Goal: Task Accomplishment & Management: Complete application form

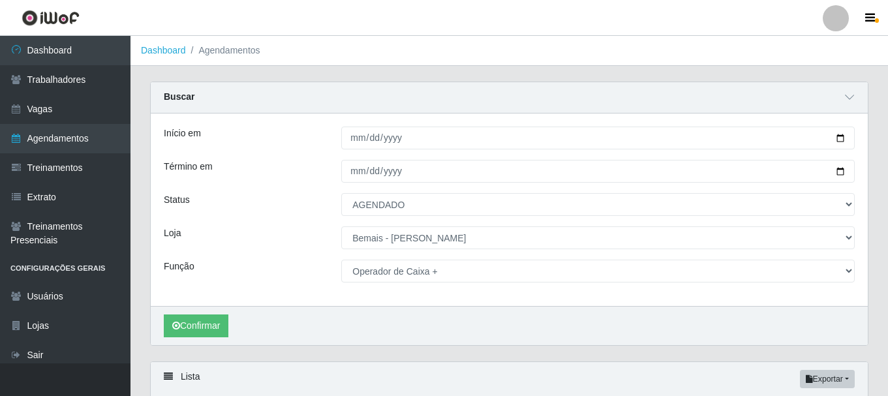
select select "AGENDADO"
select select "230"
select select "72"
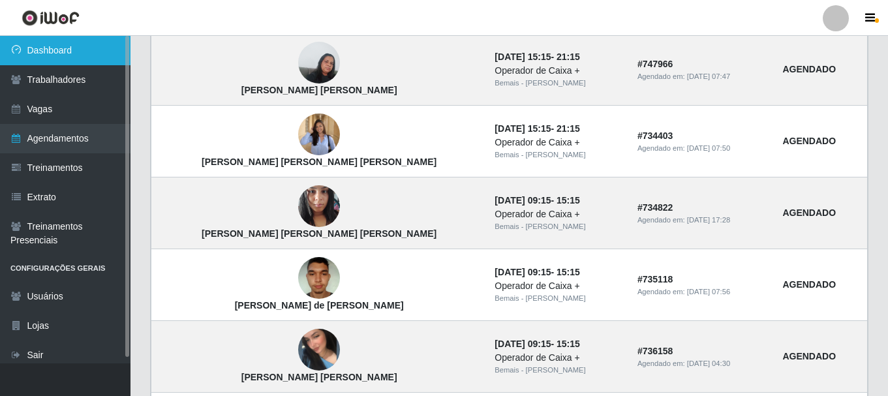
click at [63, 54] on link "Dashboard" at bounding box center [65, 50] width 131 height 29
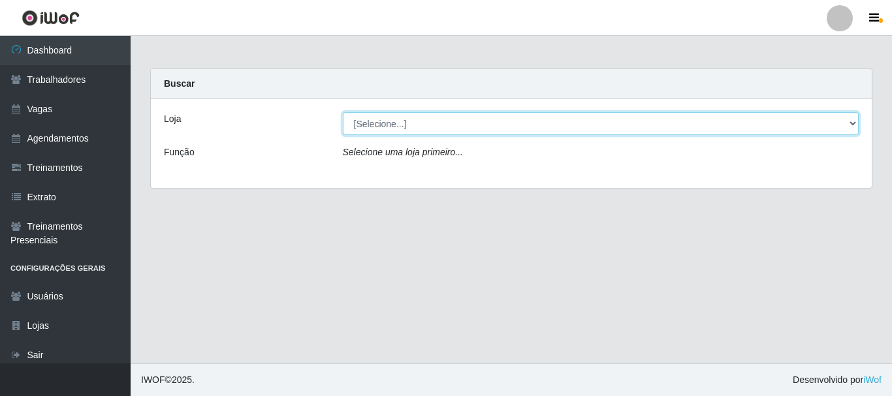
click at [366, 124] on select "[Selecione...] [PERSON_NAME]" at bounding box center [601, 123] width 516 height 23
select select "230"
click at [343, 112] on select "[Selecione...] [PERSON_NAME]" at bounding box center [601, 123] width 516 height 23
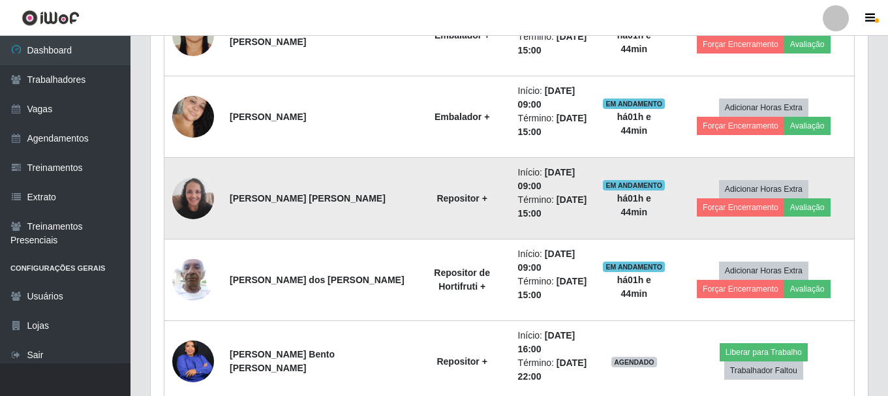
scroll to position [662, 0]
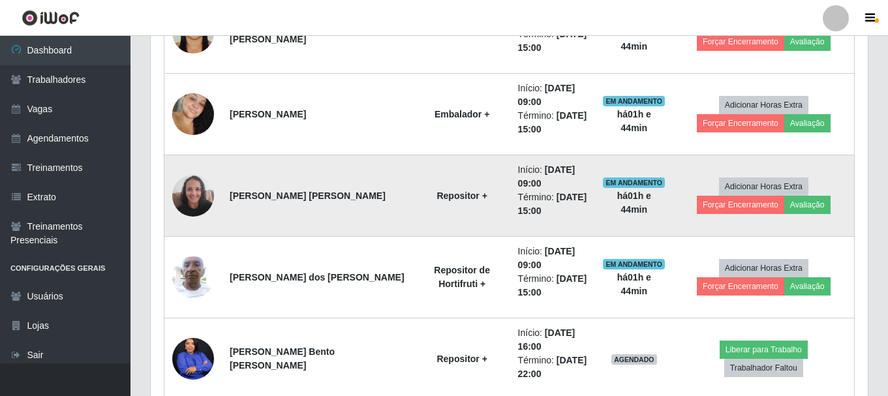
click at [185, 201] on img at bounding box center [193, 195] width 42 height 55
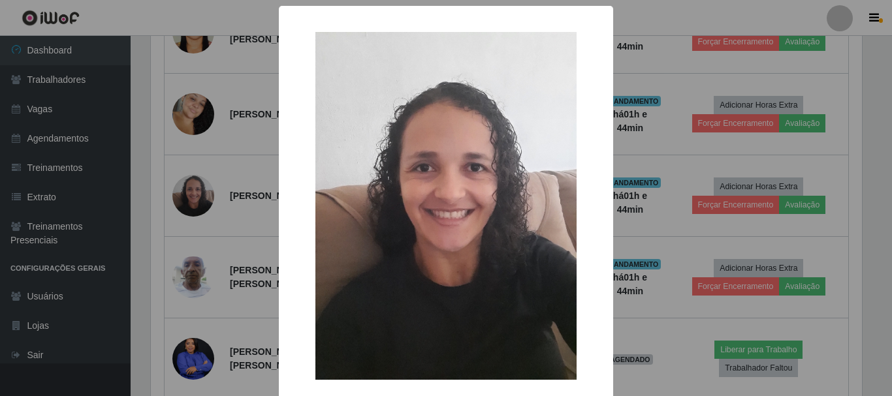
click at [606, 127] on div "× OK Cancel" at bounding box center [446, 231] width 334 height 451
click at [689, 144] on div "× OK Cancel" at bounding box center [446, 198] width 892 height 396
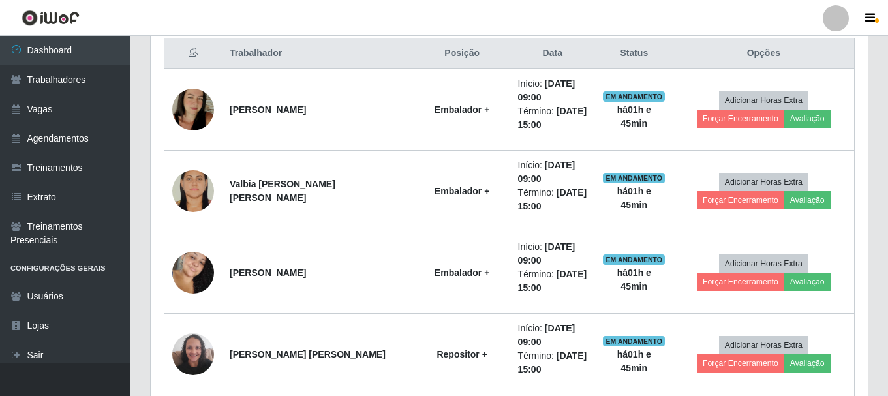
scroll to position [514, 0]
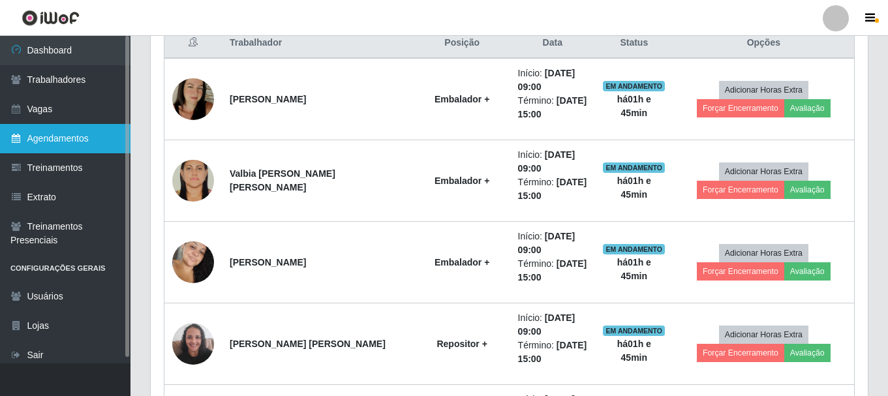
click at [30, 136] on link "Agendamentos" at bounding box center [65, 138] width 131 height 29
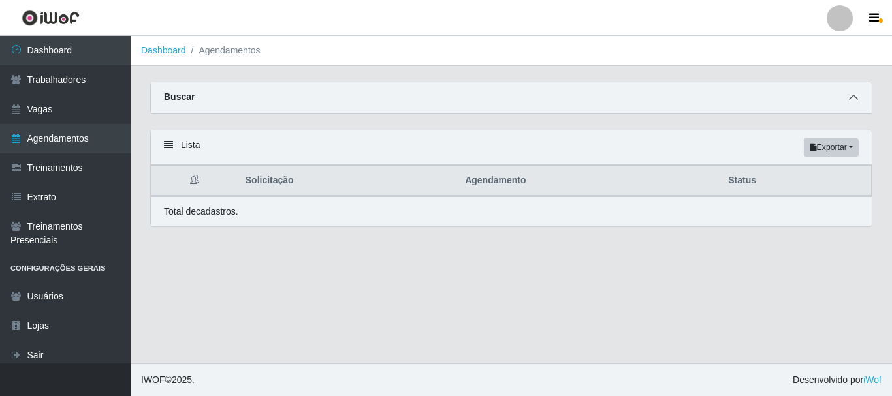
click at [851, 104] on span at bounding box center [853, 97] width 16 height 15
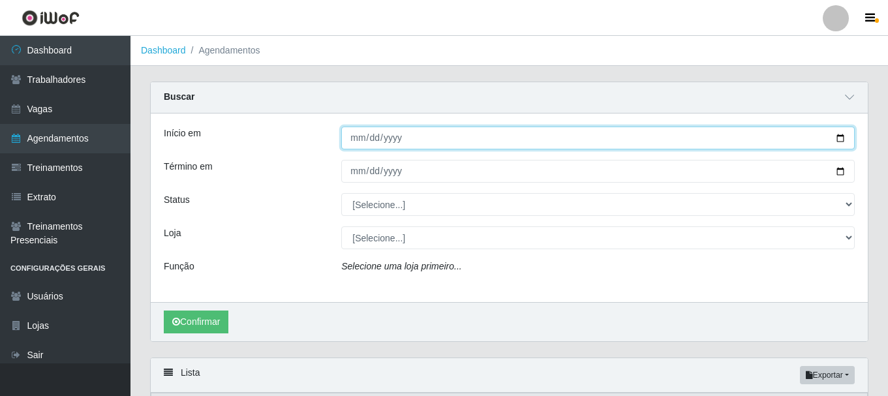
click at [840, 142] on input "Início em" at bounding box center [598, 138] width 514 height 23
type input "[DATE]"
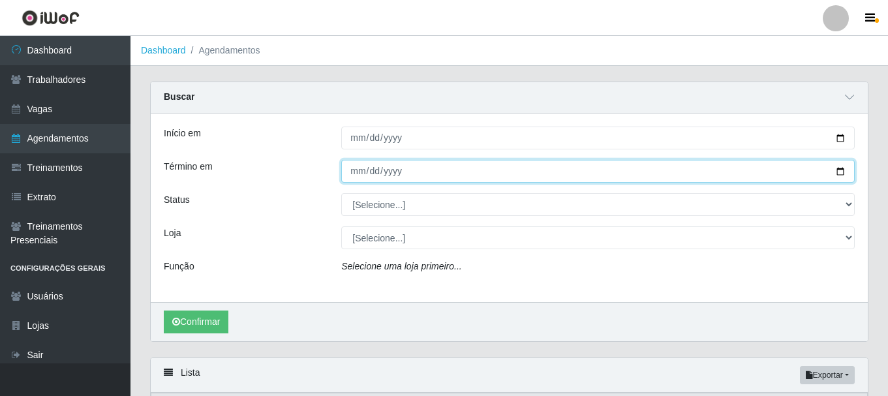
click at [847, 173] on input "Término em" at bounding box center [598, 171] width 514 height 23
click at [847, 176] on input "Término em" at bounding box center [598, 171] width 514 height 23
click at [844, 168] on input "Término em" at bounding box center [598, 171] width 514 height 23
type input "[DATE]"
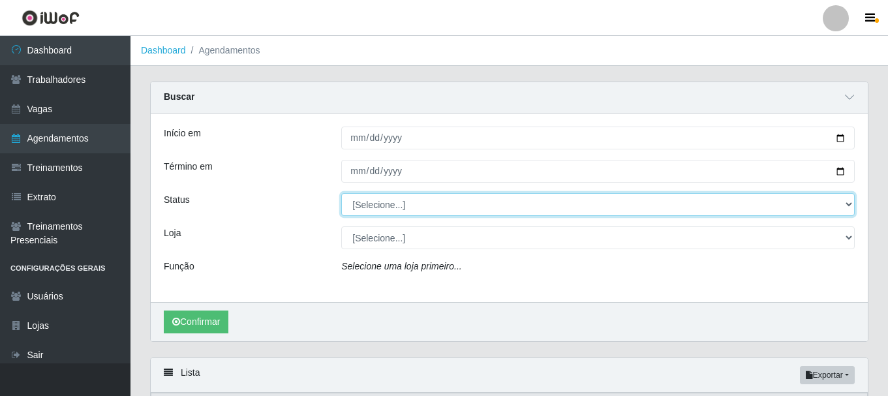
click at [431, 215] on select "[Selecione...] AGENDADO AGUARDANDO LIBERAR EM ANDAMENTO EM REVISÃO FINALIZADO C…" at bounding box center [598, 204] width 514 height 23
select select "AGENDADO"
click at [341, 194] on select "[Selecione...] AGENDADO AGUARDANDO LIBERAR EM ANDAMENTO EM REVISÃO FINALIZADO C…" at bounding box center [598, 204] width 514 height 23
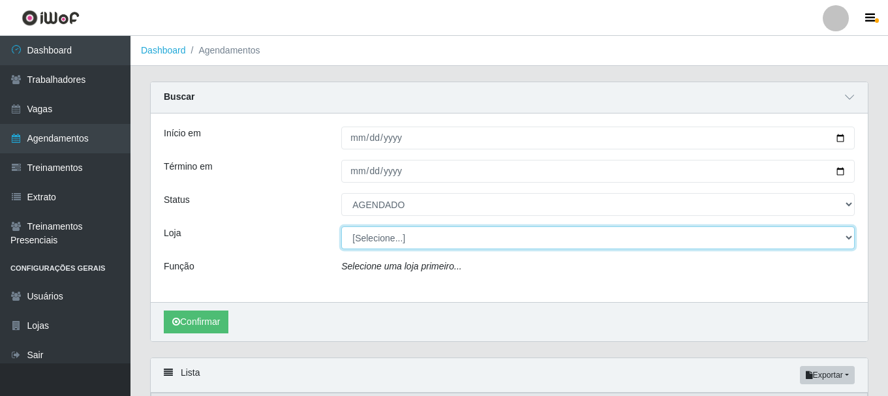
click at [416, 244] on select "[Selecione...] [PERSON_NAME]" at bounding box center [598, 237] width 514 height 23
select select "230"
click at [341, 227] on select "[Selecione...] [PERSON_NAME]" at bounding box center [598, 237] width 514 height 23
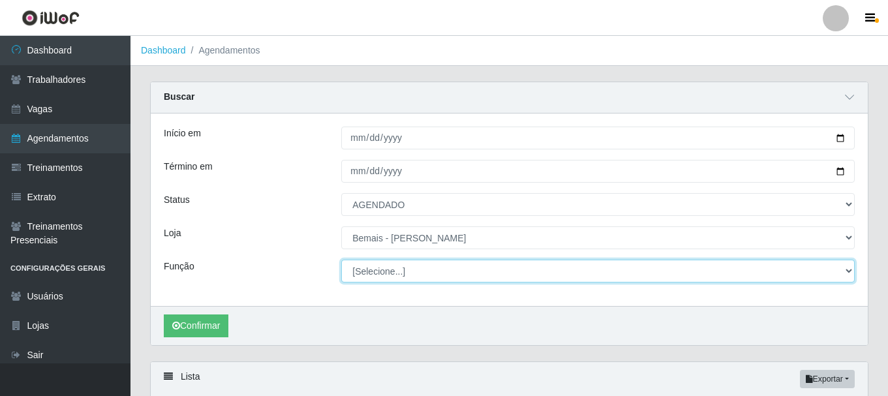
click at [398, 272] on select "[Selecione...] ASG ASG + ASG ++ Auxiliar de Depósito Auxiliar de Depósito + Aux…" at bounding box center [598, 271] width 514 height 23
click at [341, 260] on select "[Selecione...] ASG ASG + ASG ++ Auxiliar de Depósito Auxiliar de Depósito + Aux…" at bounding box center [598, 271] width 514 height 23
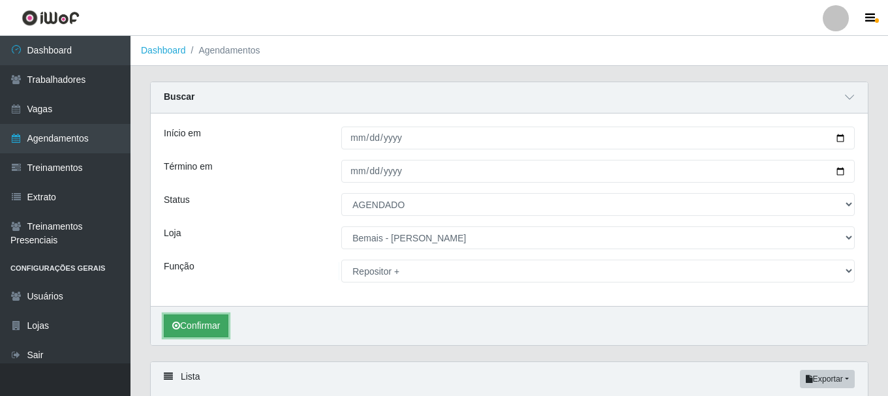
click at [195, 329] on button "Confirmar" at bounding box center [196, 326] width 65 height 23
click at [196, 340] on div "Confirmar" at bounding box center [509, 325] width 717 height 39
click at [203, 329] on button "Confirmar" at bounding box center [196, 326] width 65 height 23
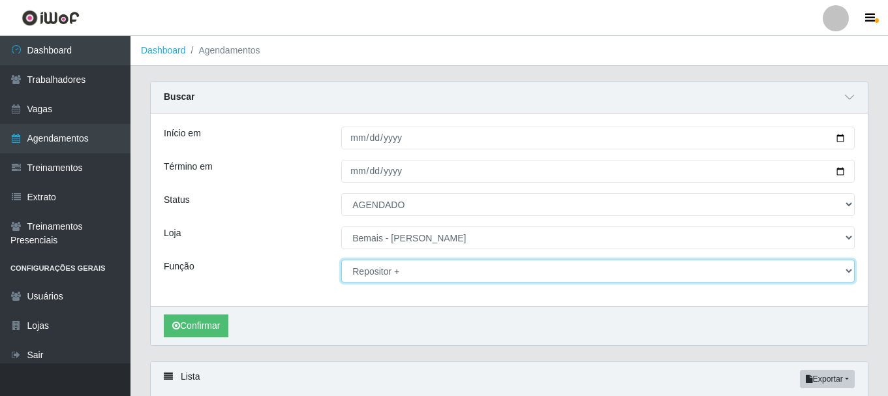
click at [409, 274] on select "[Selecione...] ASG ASG + ASG ++ Auxiliar de Depósito Auxiliar de Depósito + Aux…" at bounding box center [598, 271] width 514 height 23
click at [341, 260] on select "[Selecione...] ASG ASG + ASG ++ Auxiliar de Depósito Auxiliar de Depósito + Aux…" at bounding box center [598, 271] width 514 height 23
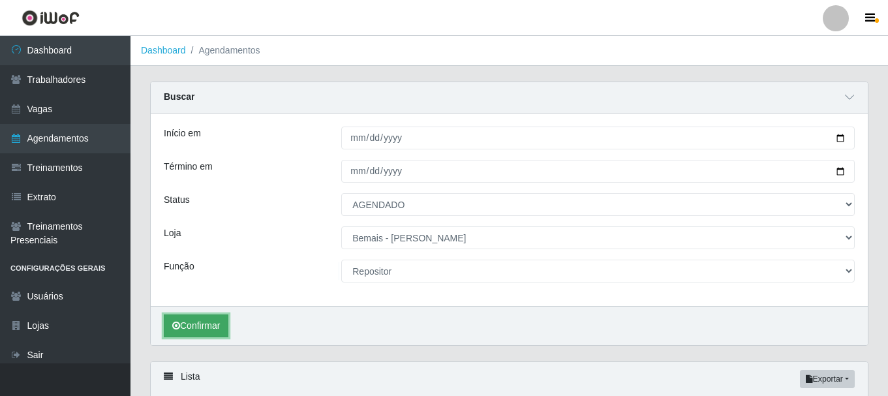
click at [214, 332] on button "Confirmar" at bounding box center [196, 326] width 65 height 23
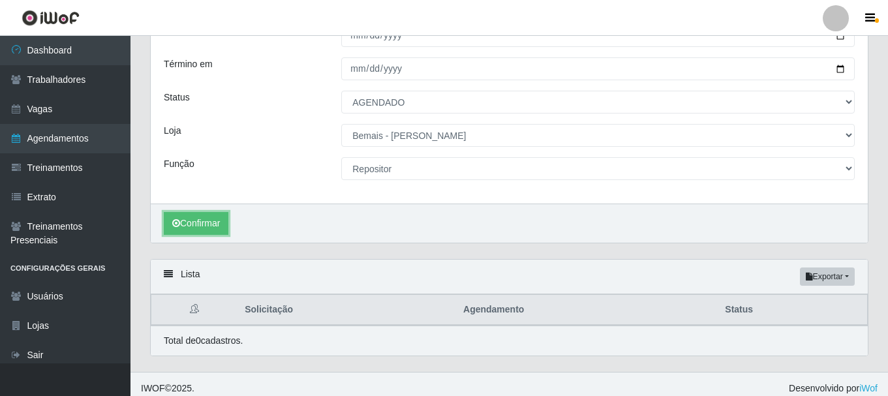
scroll to position [106, 0]
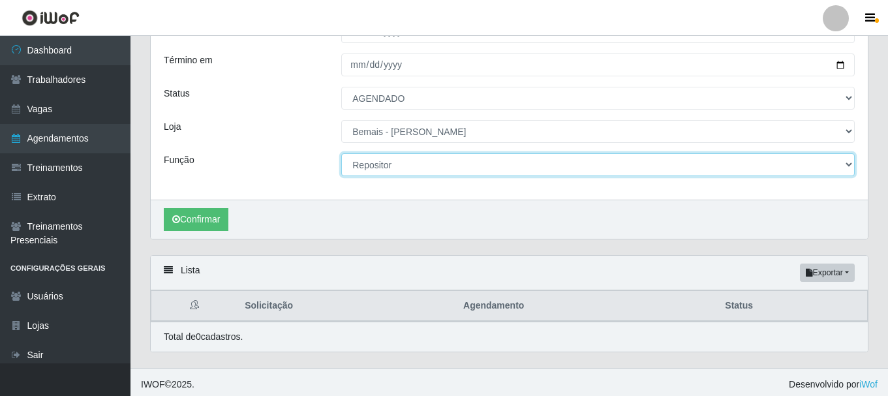
click at [395, 167] on select "[Selecione...] ASG ASG + ASG ++ Auxiliar de Depósito Auxiliar de Depósito + Aux…" at bounding box center [598, 164] width 514 height 23
click at [341, 154] on select "[Selecione...] ASG ASG + ASG ++ Auxiliar de Depósito Auxiliar de Depósito + Aux…" at bounding box center [598, 164] width 514 height 23
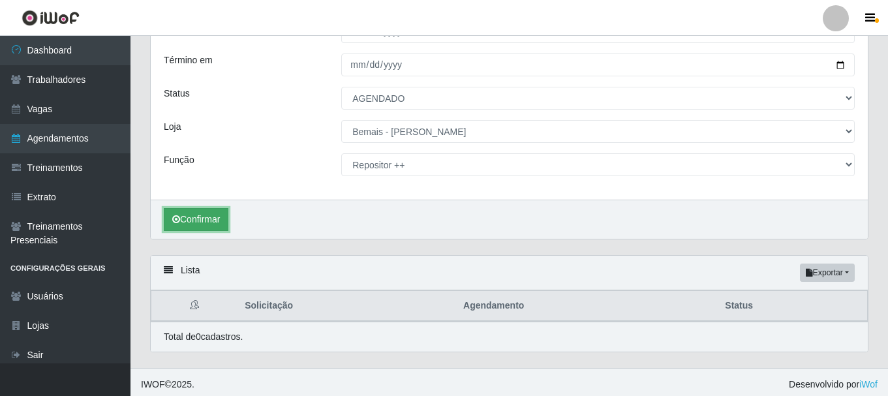
click at [192, 219] on button "Confirmar" at bounding box center [196, 219] width 65 height 23
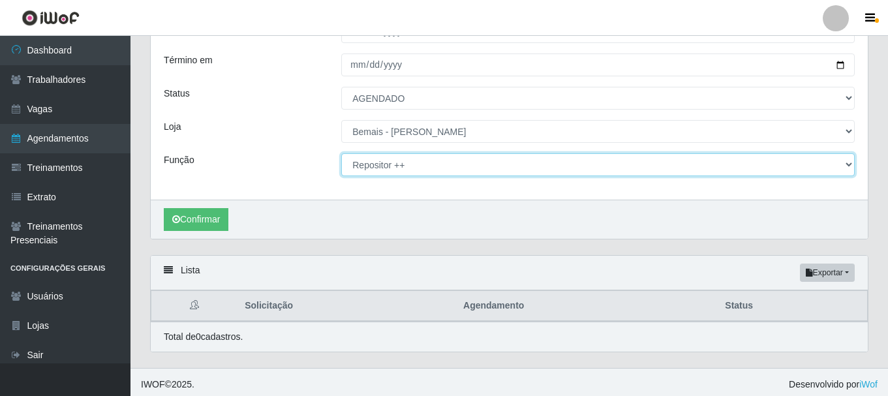
click at [400, 162] on select "[Selecione...] ASG ASG + ASG ++ Auxiliar de Depósito Auxiliar de Depósito + Aux…" at bounding box center [598, 164] width 514 height 23
click at [341, 154] on select "[Selecione...] ASG ASG + ASG ++ Auxiliar de Depósito Auxiliar de Depósito + Aux…" at bounding box center [598, 164] width 514 height 23
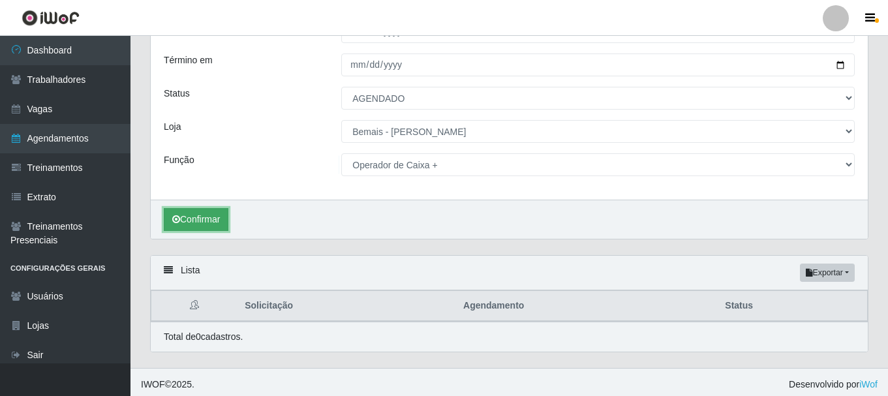
click at [212, 225] on button "Confirmar" at bounding box center [196, 219] width 65 height 23
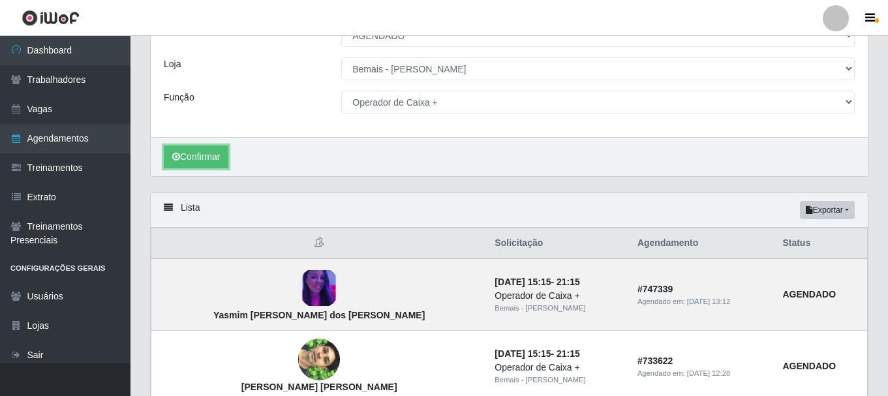
scroll to position [167, 0]
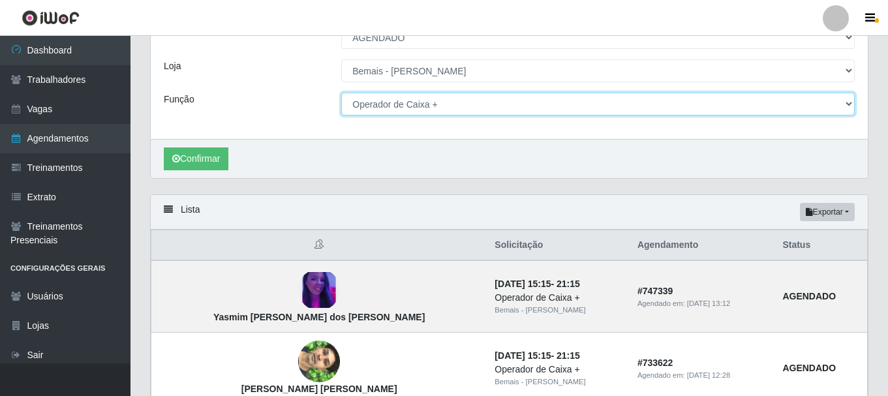
click at [372, 106] on select "[Selecione...] ASG ASG + ASG ++ Auxiliar de Depósito Auxiliar de Depósito + Aux…" at bounding box center [598, 104] width 514 height 23
select select "82"
click at [341, 93] on select "[Selecione...] ASG ASG + ASG ++ Auxiliar de Depósito Auxiliar de Depósito + Aux…" at bounding box center [598, 104] width 514 height 23
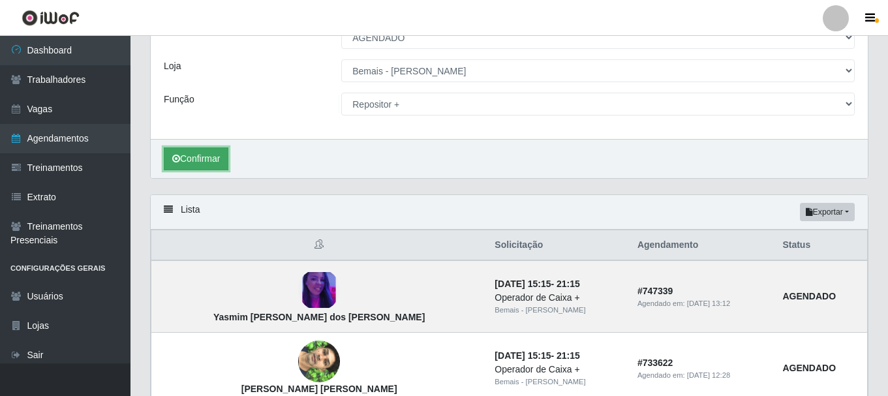
click at [213, 163] on button "Confirmar" at bounding box center [196, 159] width 65 height 23
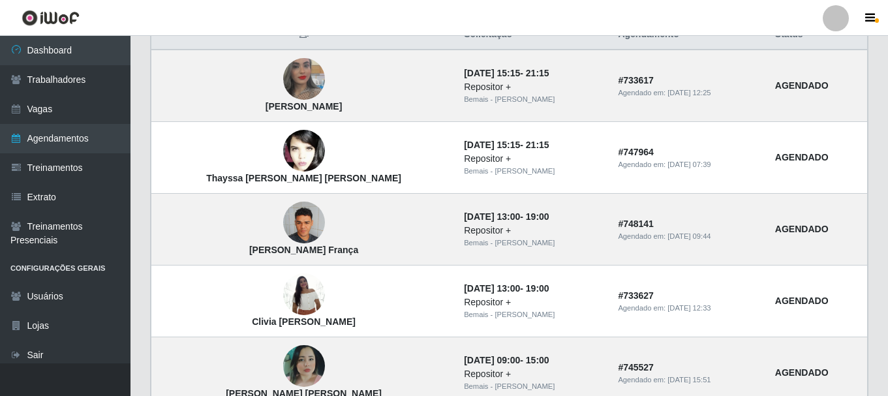
scroll to position [372, 0]
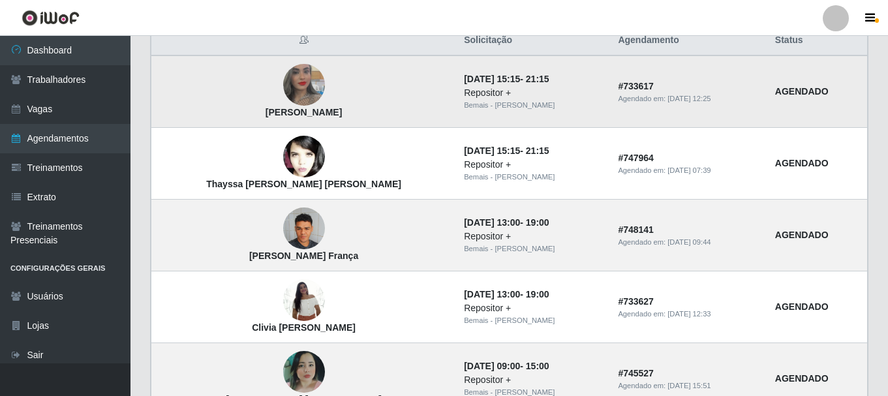
click at [283, 90] on img at bounding box center [304, 85] width 42 height 74
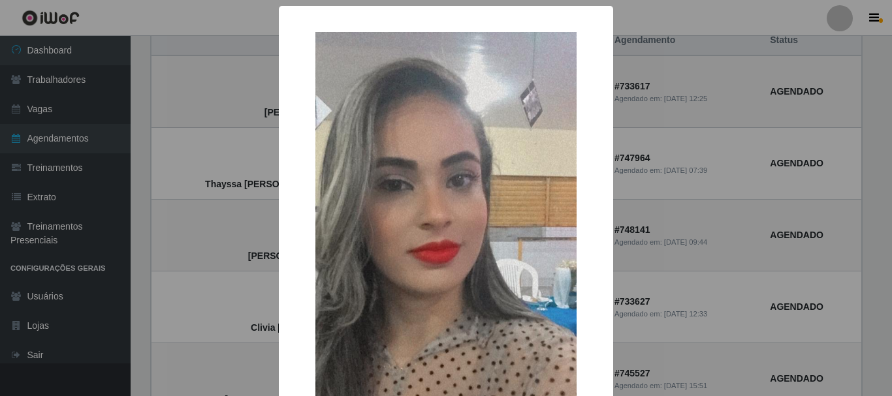
click at [231, 155] on div "× [PERSON_NAME] OK Cancel" at bounding box center [446, 198] width 892 height 396
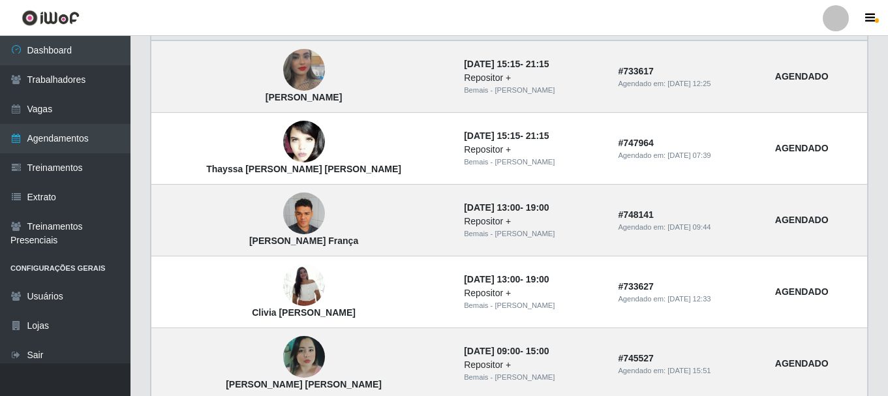
scroll to position [388, 0]
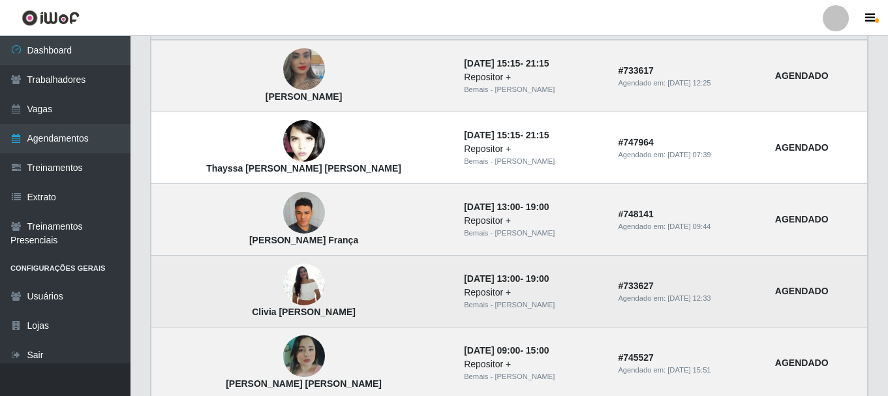
click at [285, 289] on img at bounding box center [304, 284] width 42 height 55
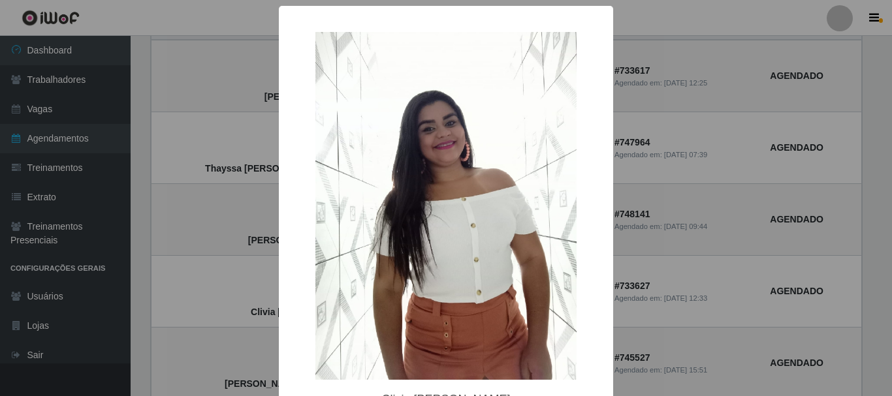
click at [200, 275] on div "× Clivia [PERSON_NAME] OK Cancel" at bounding box center [446, 198] width 892 height 396
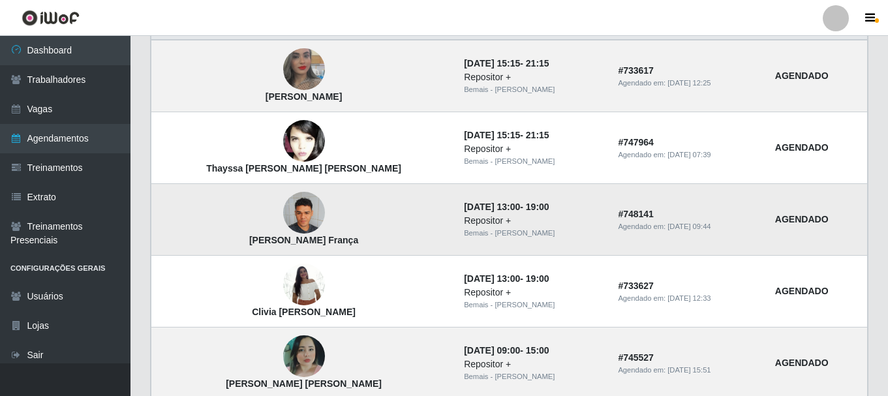
click at [283, 217] on img at bounding box center [304, 212] width 42 height 55
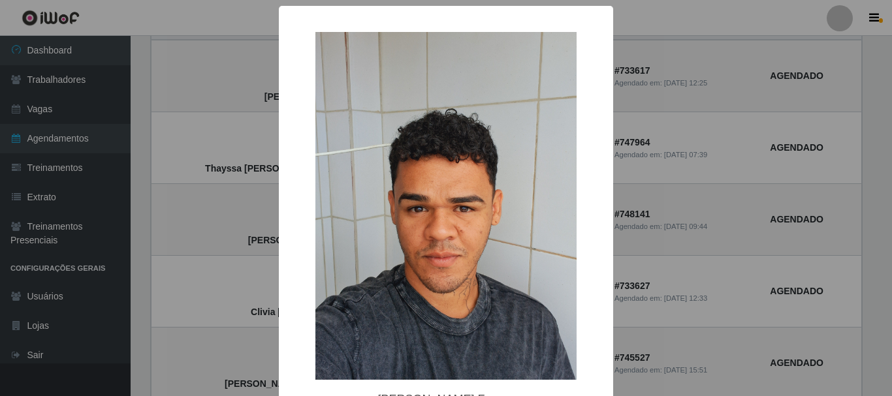
click at [214, 221] on div "× [PERSON_NAME] [GEOGRAPHIC_DATA] OK Cancel" at bounding box center [446, 198] width 892 height 396
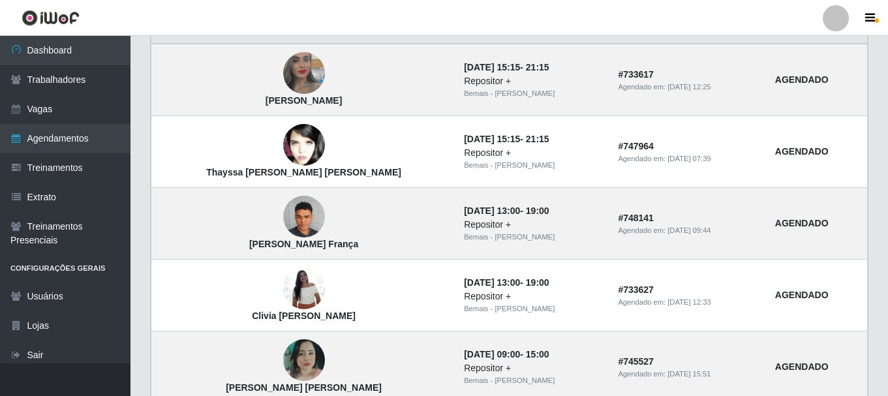
scroll to position [388, 0]
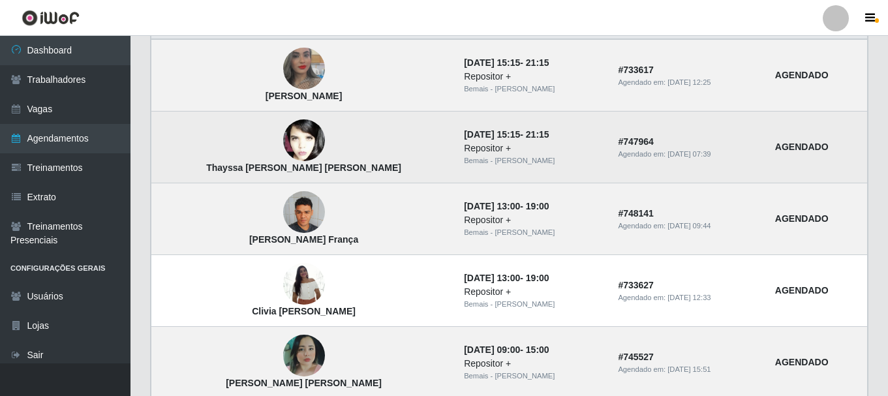
click at [283, 151] on img at bounding box center [304, 140] width 42 height 63
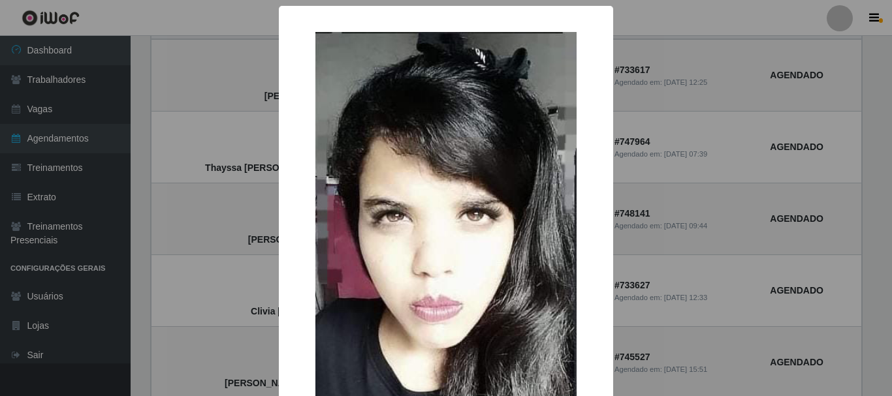
click at [251, 86] on div "× Thayssa [PERSON_NAME] [PERSON_NAME] OK Cancel" at bounding box center [446, 198] width 892 height 396
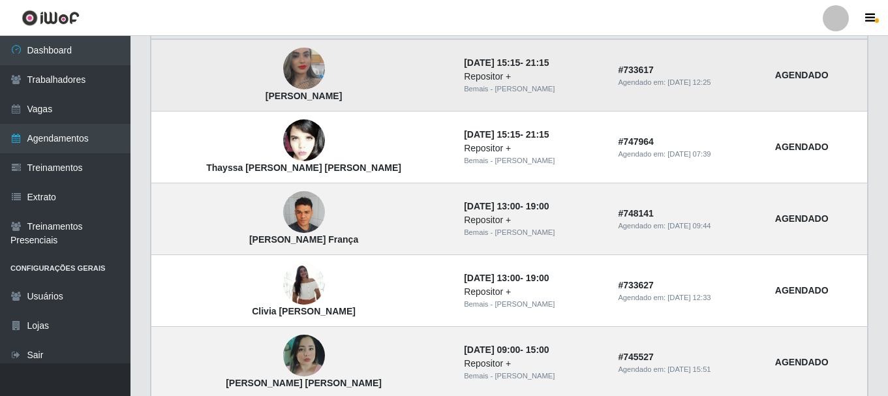
click at [284, 69] on img at bounding box center [304, 69] width 42 height 74
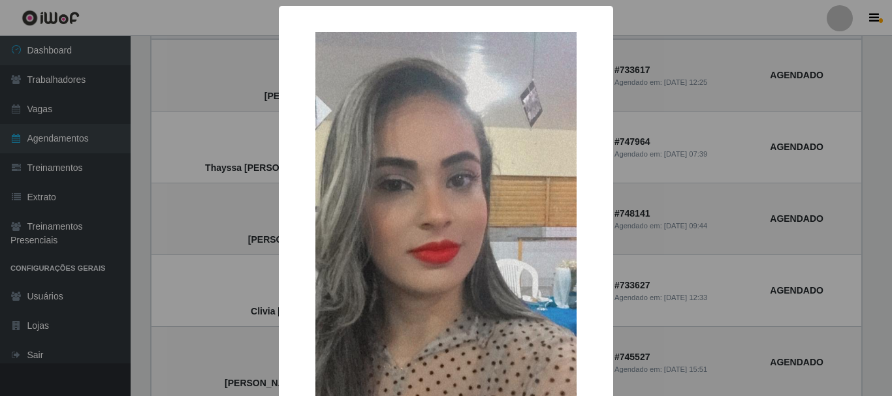
click at [223, 128] on div "× [PERSON_NAME] OK Cancel" at bounding box center [446, 198] width 892 height 396
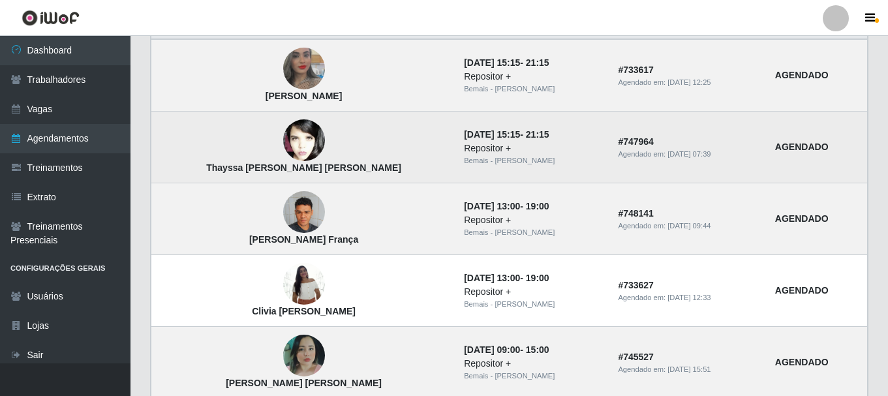
click at [283, 148] on img at bounding box center [304, 140] width 42 height 63
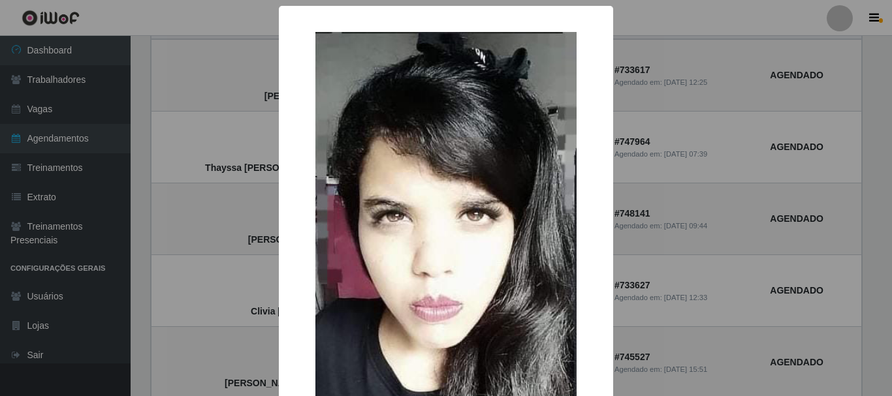
click at [185, 149] on div "× Thayssa [PERSON_NAME] [PERSON_NAME] OK Cancel" at bounding box center [446, 198] width 892 height 396
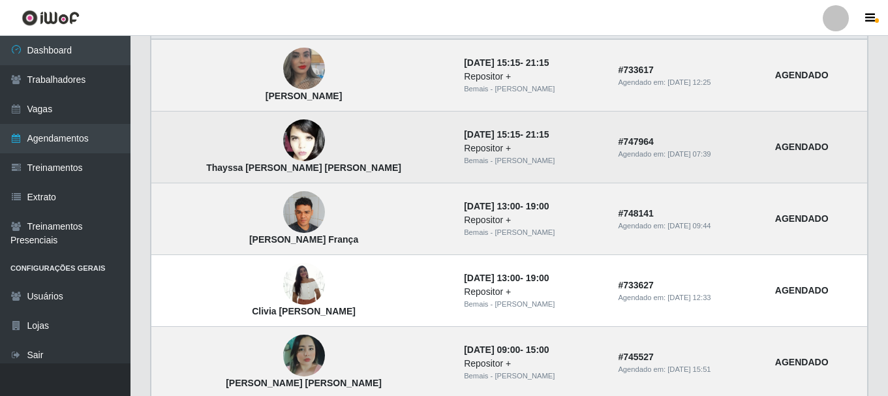
click at [290, 145] on img at bounding box center [304, 140] width 42 height 63
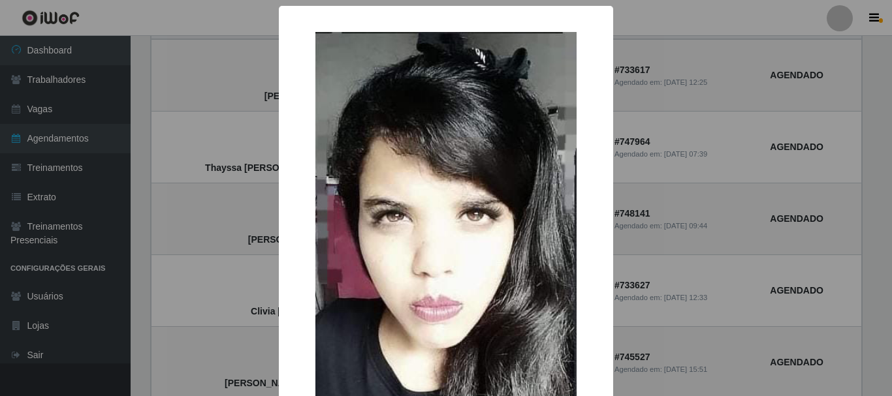
drag, startPoint x: 190, startPoint y: 137, endPoint x: 204, endPoint y: 132, distance: 15.3
click at [191, 137] on div "× Thayssa [PERSON_NAME] [PERSON_NAME] OK Cancel" at bounding box center [446, 198] width 892 height 396
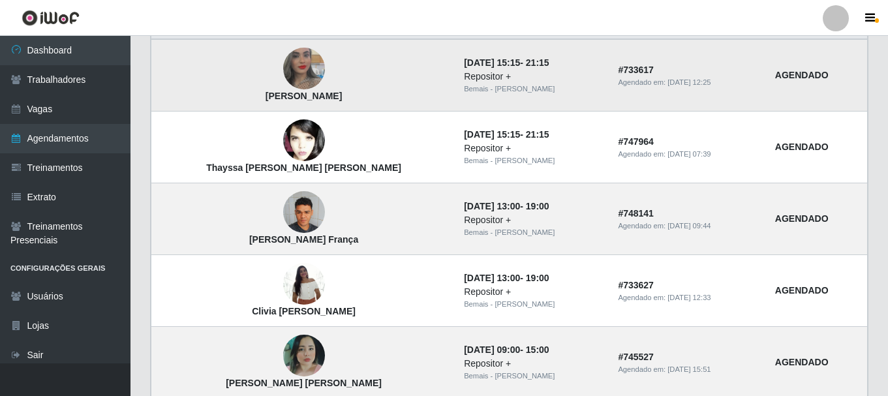
click at [283, 72] on img at bounding box center [304, 69] width 42 height 74
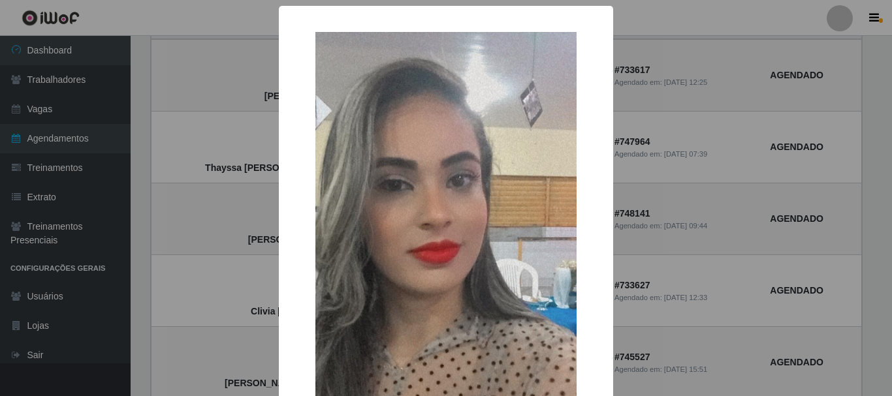
click at [230, 200] on div "× [PERSON_NAME] OK Cancel" at bounding box center [446, 198] width 892 height 396
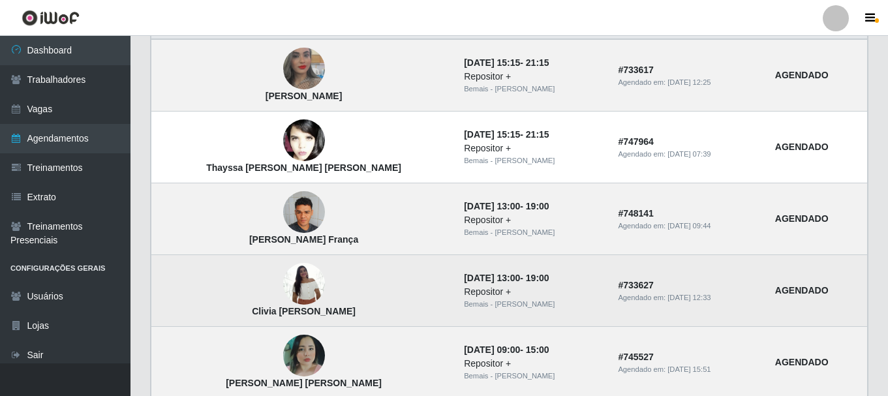
click at [283, 285] on img at bounding box center [304, 284] width 42 height 55
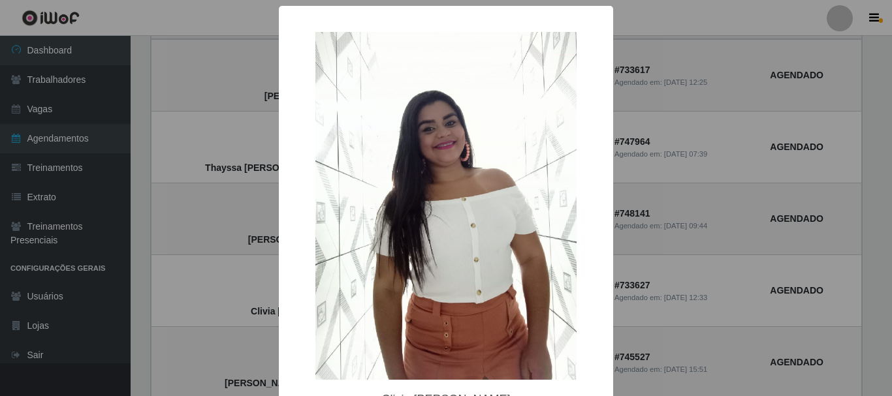
click at [193, 290] on div "× Clivia [PERSON_NAME] OK Cancel" at bounding box center [446, 198] width 892 height 396
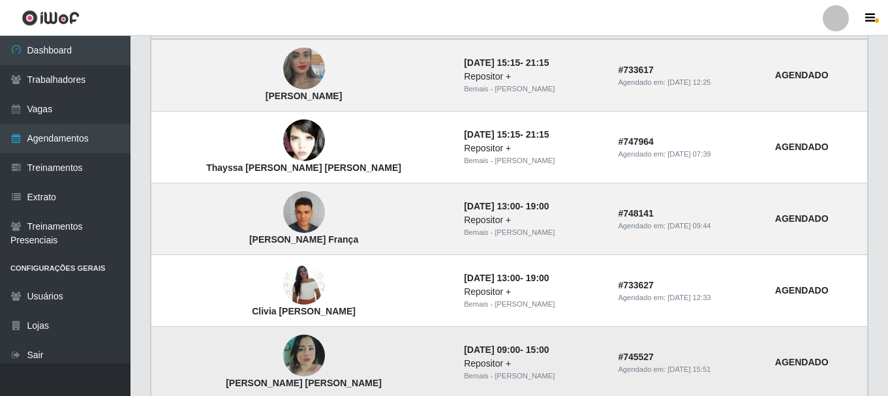
click at [283, 360] on img at bounding box center [304, 356] width 42 height 42
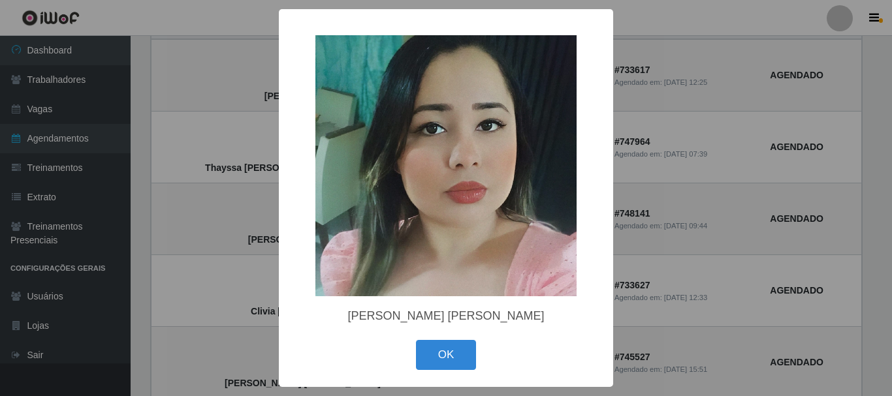
click at [157, 267] on div "× [PERSON_NAME] [PERSON_NAME] OK Cancel" at bounding box center [446, 198] width 892 height 396
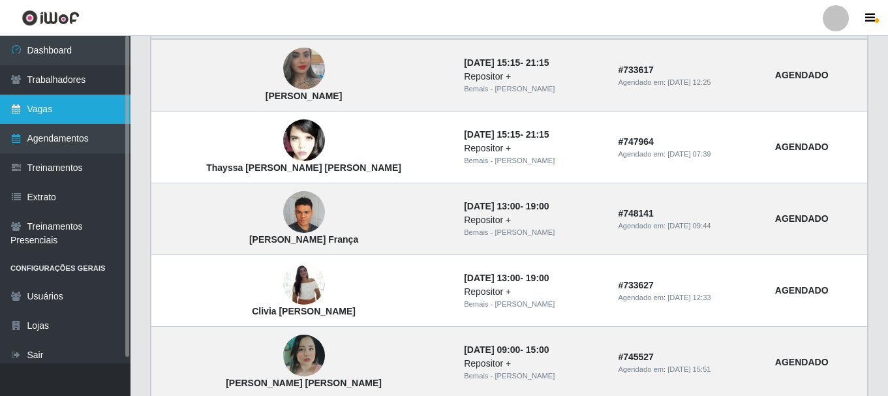
click at [56, 116] on link "Vagas" at bounding box center [65, 109] width 131 height 29
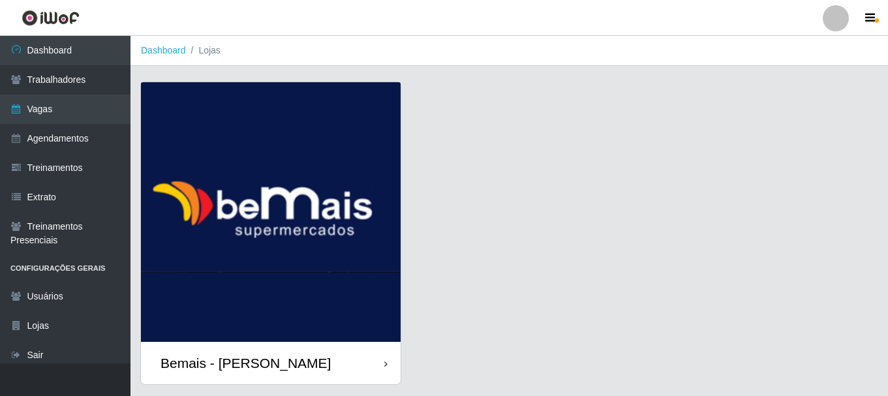
click at [239, 190] on img at bounding box center [271, 212] width 260 height 260
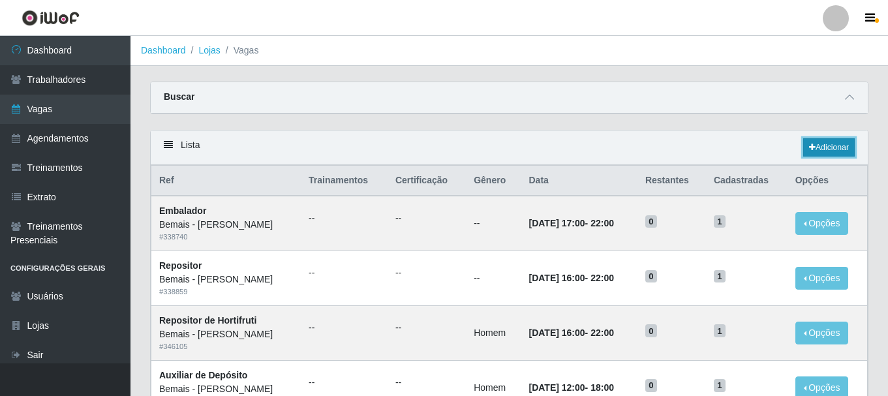
click at [815, 154] on link "Adicionar" at bounding box center [830, 147] width 52 height 18
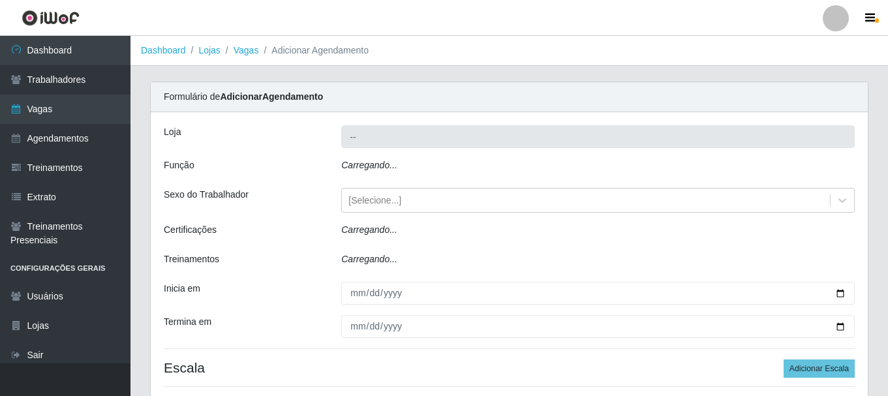
type input "Bemais - [PERSON_NAME]"
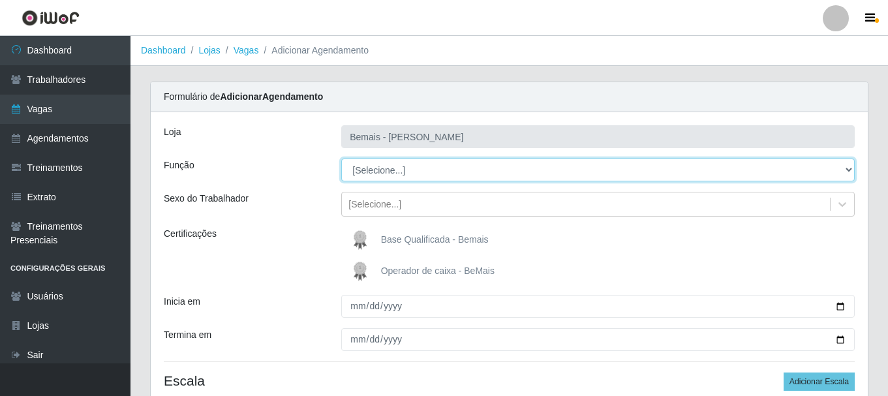
click at [404, 171] on select "[Selecione...] ASG ASG + ASG ++ Auxiliar de Depósito Auxiliar de Depósito + Aux…" at bounding box center [598, 170] width 514 height 23
select select "82"
click at [341, 159] on select "[Selecione...] ASG ASG + ASG ++ Auxiliar de Depósito Auxiliar de Depósito + Aux…" at bounding box center [598, 170] width 514 height 23
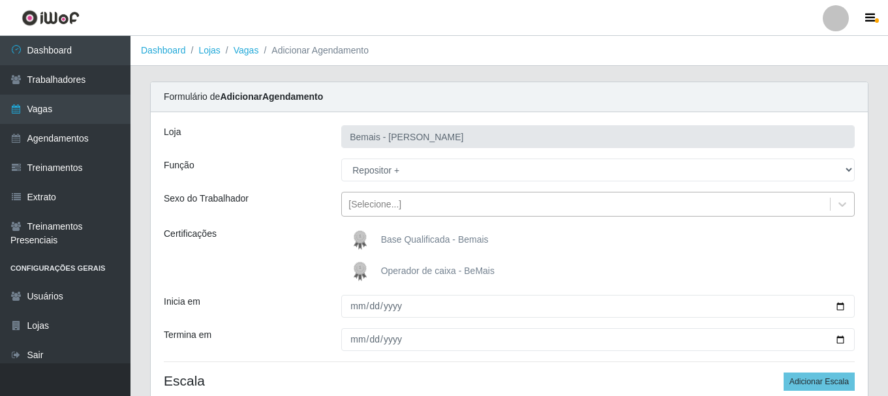
click at [394, 211] on div "[Selecione...]" at bounding box center [586, 205] width 488 height 22
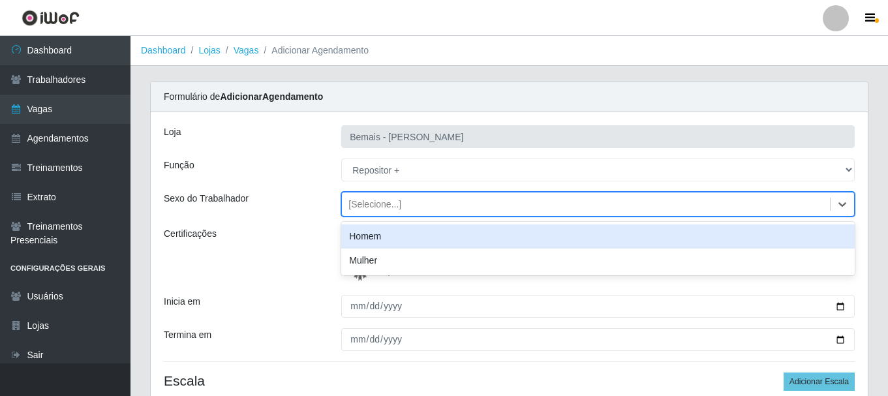
click at [372, 244] on div "Homem" at bounding box center [598, 237] width 514 height 24
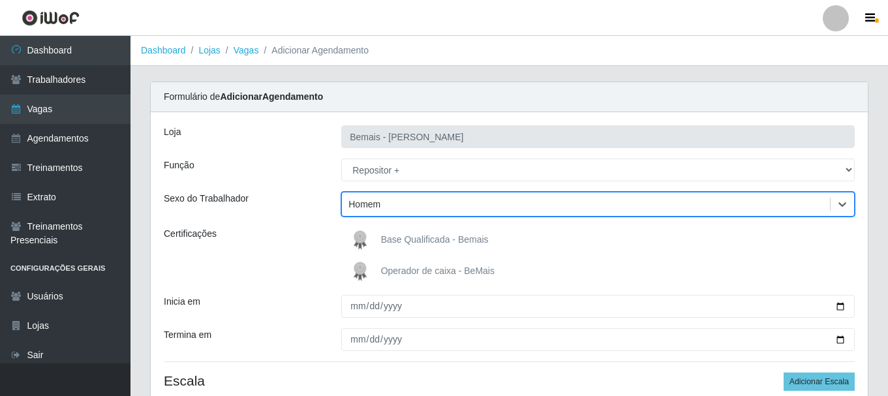
click at [392, 208] on div "Homem" at bounding box center [586, 205] width 488 height 22
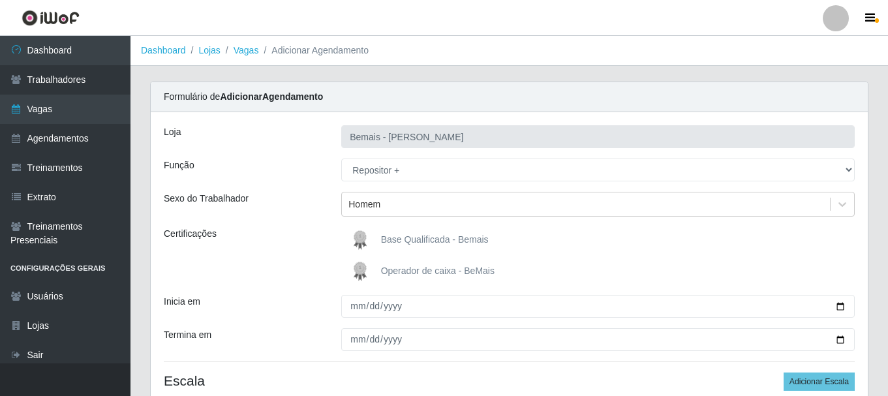
click at [307, 239] on div "Certificações" at bounding box center [243, 255] width 178 height 57
click at [401, 206] on div "Homem" at bounding box center [586, 205] width 488 height 22
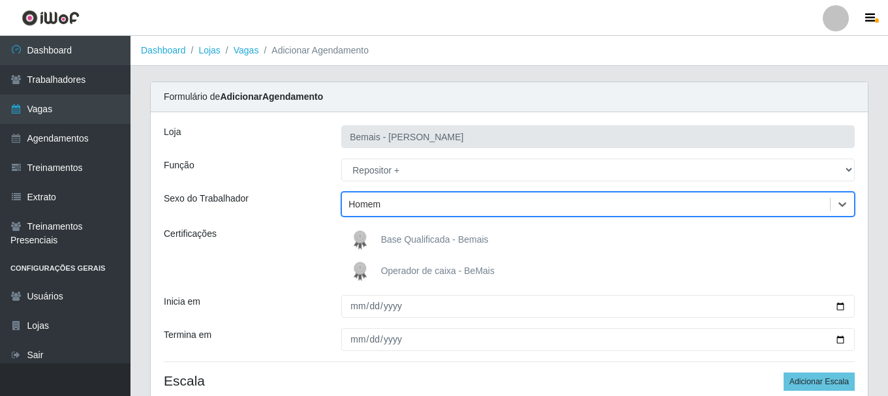
click at [401, 210] on div "Homem" at bounding box center [586, 205] width 488 height 22
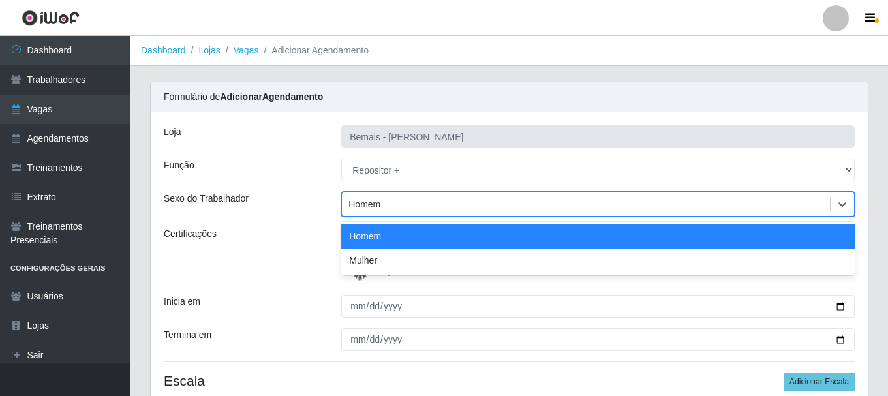
click at [372, 209] on div "Homem" at bounding box center [365, 205] width 32 height 14
click at [373, 209] on div "Homem" at bounding box center [365, 205] width 32 height 14
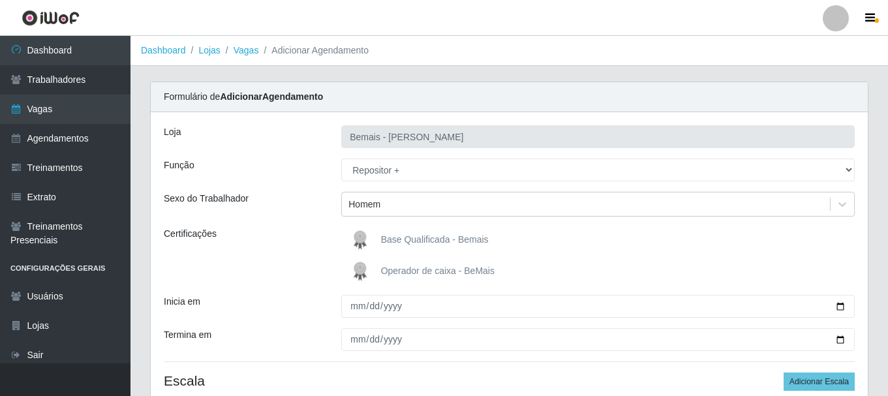
click at [359, 236] on img at bounding box center [362, 240] width 31 height 26
click at [0, 0] on input "Base Qualificada - Bemais" at bounding box center [0, 0] width 0 height 0
click at [366, 245] on img at bounding box center [362, 240] width 31 height 26
click at [0, 0] on input "Base Qualificada - Bemais" at bounding box center [0, 0] width 0 height 0
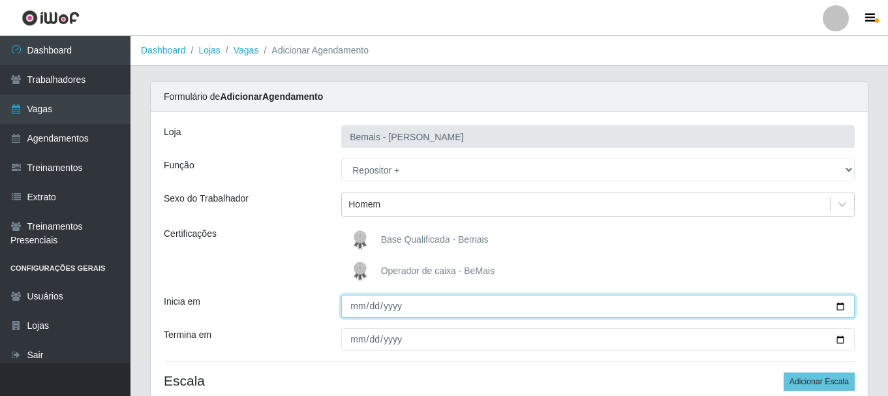
click at [411, 307] on input "Inicia em" at bounding box center [598, 306] width 514 height 23
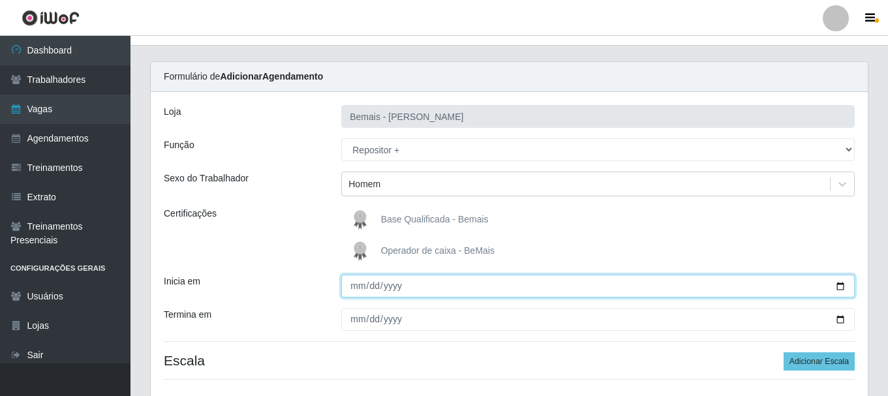
scroll to position [12, 0]
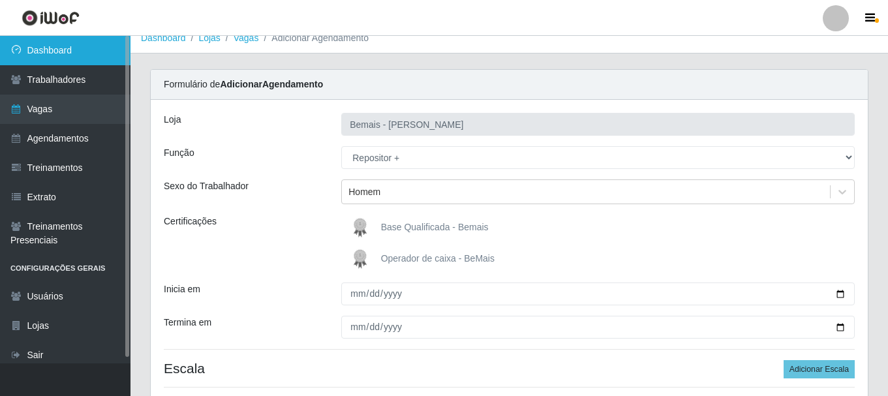
click at [85, 50] on link "Dashboard" at bounding box center [65, 50] width 131 height 29
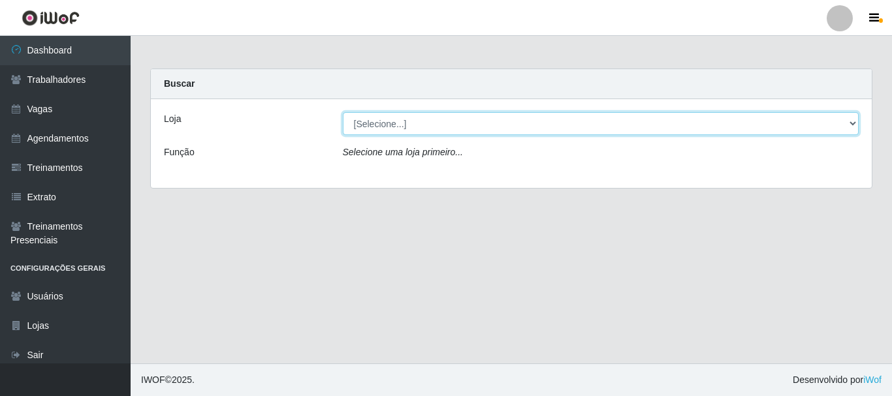
click at [413, 119] on select "[Selecione...] [PERSON_NAME]" at bounding box center [601, 123] width 516 height 23
select select "230"
click at [343, 112] on select "[Selecione...] [PERSON_NAME]" at bounding box center [601, 123] width 516 height 23
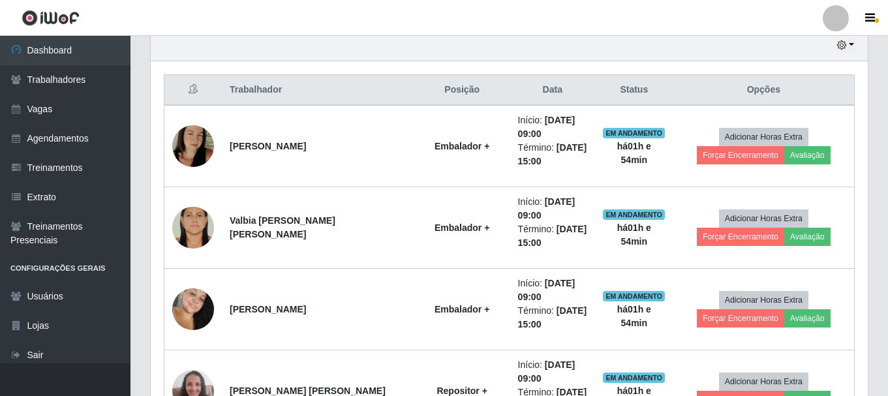
scroll to position [487, 0]
